Goal: Information Seeking & Learning: Learn about a topic

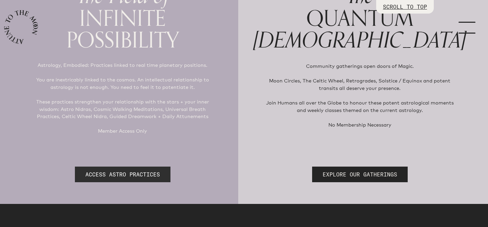
scroll to position [116, 0]
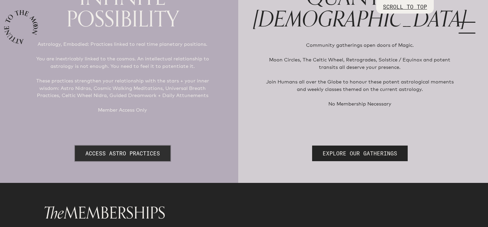
click at [136, 150] on link "ACCESS ASTRO PRACTICES" at bounding box center [122, 153] width 95 height 16
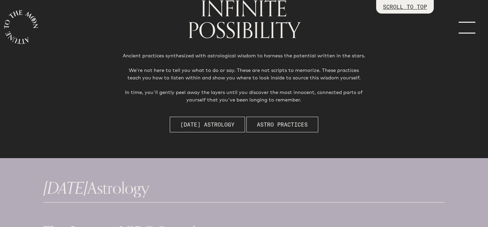
scroll to position [81, 0]
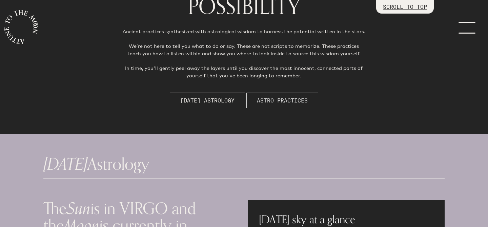
click at [303, 105] on button "Astro Practices" at bounding box center [282, 100] width 72 height 16
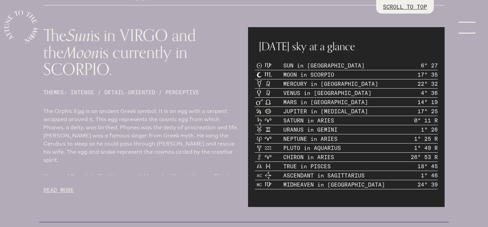
scroll to position [277, 0]
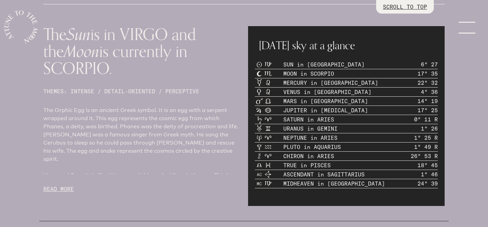
click at [471, 30] on link "menu" at bounding box center [471, 27] width 34 height 54
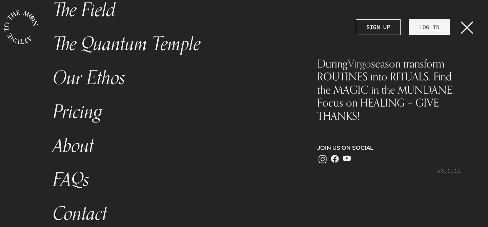
scroll to position [60, 0]
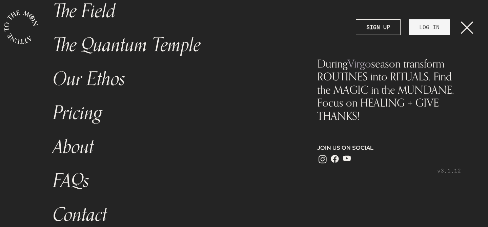
click at [92, 114] on link "Pricing" at bounding box center [171, 113] width 244 height 34
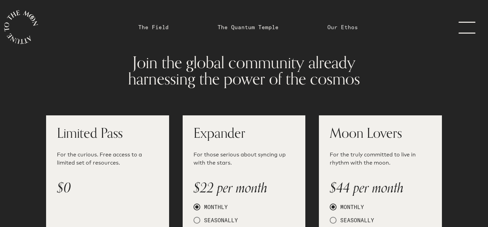
click at [341, 26] on link "Our Ethos" at bounding box center [342, 27] width 30 height 8
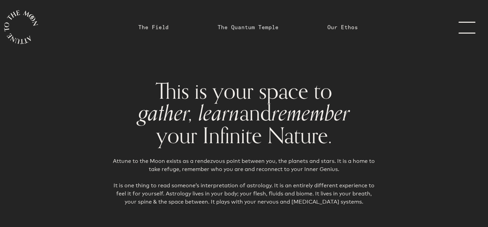
click at [264, 29] on link "The Quantum Temple" at bounding box center [247, 27] width 61 height 8
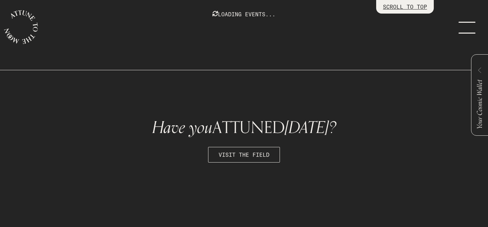
scroll to position [608, 0]
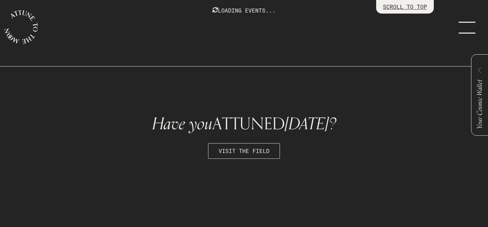
click at [260, 151] on span "VISIT THE FIELD" at bounding box center [243, 151] width 51 height 8
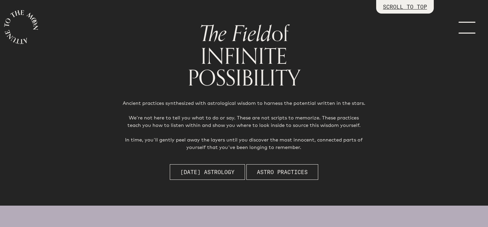
scroll to position [57, 0]
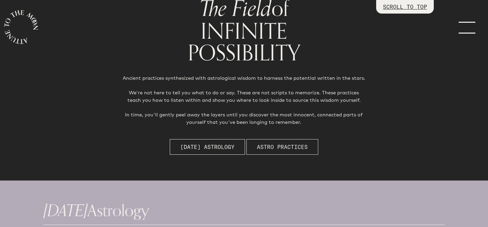
click at [280, 146] on span "Astro Practices" at bounding box center [282, 147] width 51 height 8
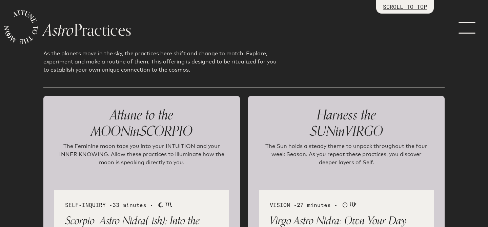
scroll to position [766, 0]
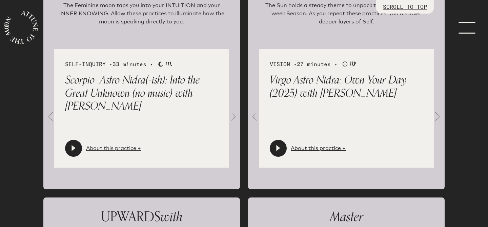
click at [122, 150] on link "About this practice +" at bounding box center [113, 148] width 55 height 8
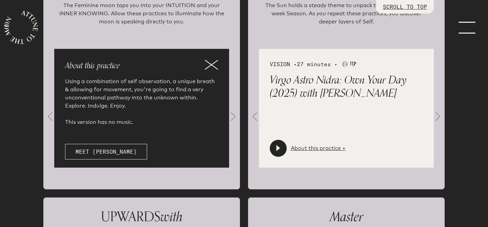
click at [214, 61] on icon at bounding box center [212, 65] width 14 height 10
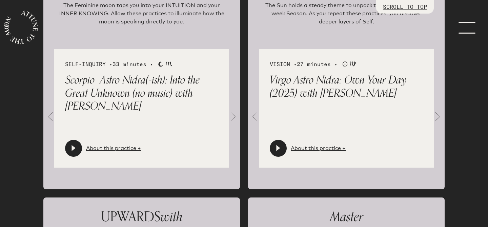
click at [166, 87] on p "Scorpio Astro Nidra(-ish): Into the Great Unknown (no music) with [PERSON_NAME]" at bounding box center [141, 92] width 153 height 39
click at [164, 81] on p "Scorpio Astro Nidra(-ish): Into the Great Unknown (no music) with [PERSON_NAME]" at bounding box center [141, 92] width 153 height 39
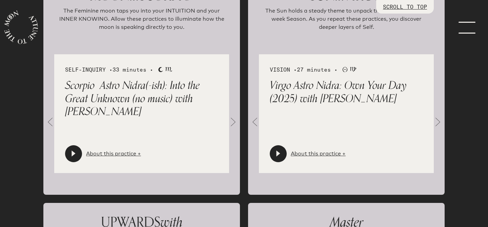
scroll to position [744, 0]
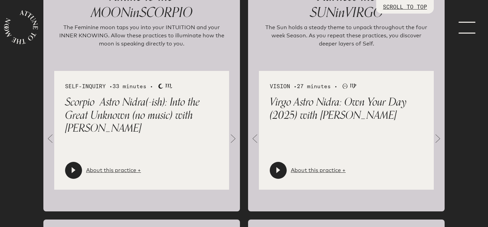
click at [190, 107] on p "Scorpio Astro Nidra(-ish): Into the Great Unknown (no music) with [PERSON_NAME]" at bounding box center [141, 114] width 153 height 39
click at [320, 101] on p "Virgo Astro Nidra: Own Your Day (2025) with [PERSON_NAME]" at bounding box center [346, 108] width 153 height 26
click at [323, 112] on p "Virgo Astro Nidra: Own Your Day (2025) with [PERSON_NAME]" at bounding box center [346, 108] width 153 height 26
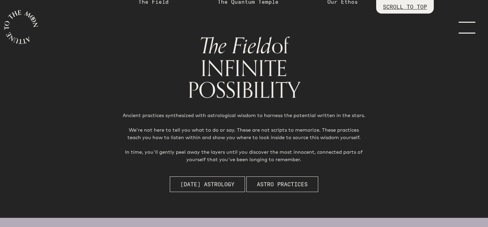
scroll to position [0, 0]
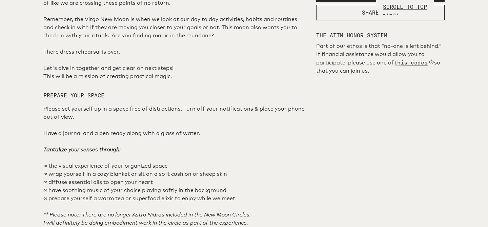
scroll to position [383, 0]
